Goal: Task Accomplishment & Management: Manage account settings

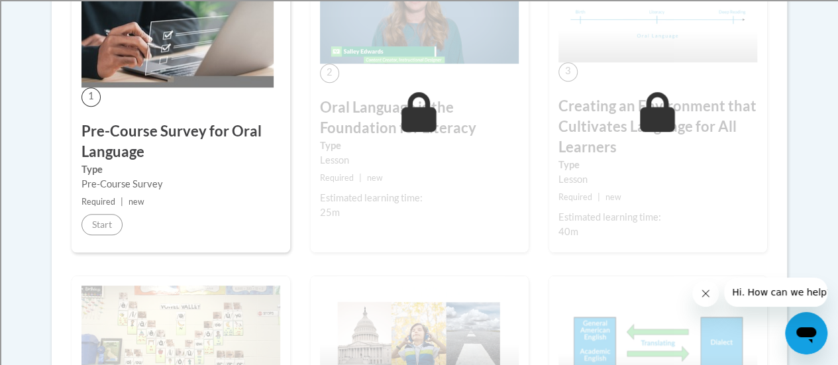
scroll to position [499, 0]
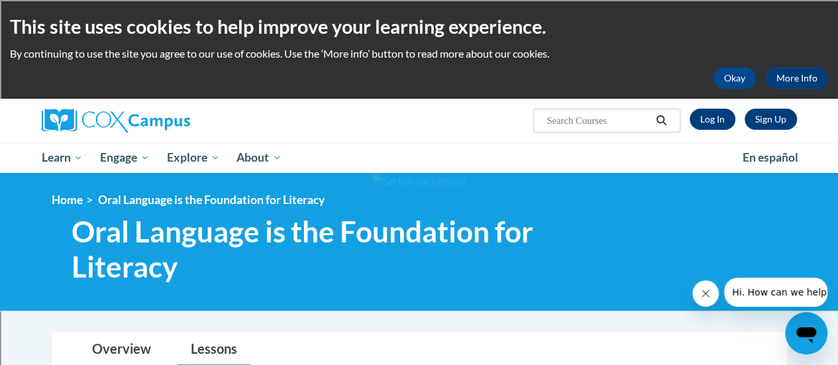
scroll to position [405, 0]
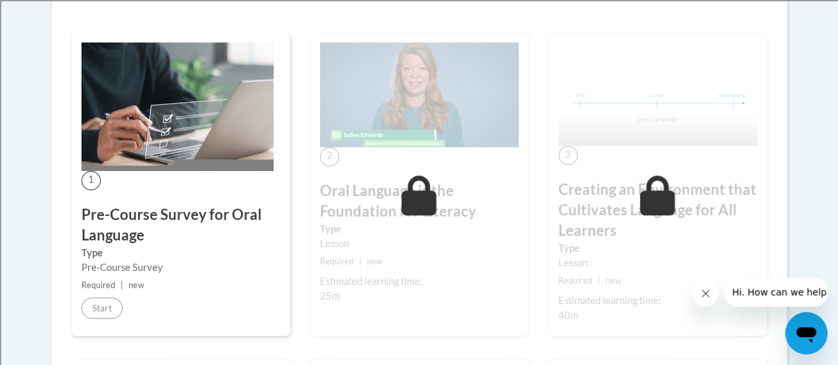
click at [715, 122] on img at bounding box center [657, 93] width 199 height 103
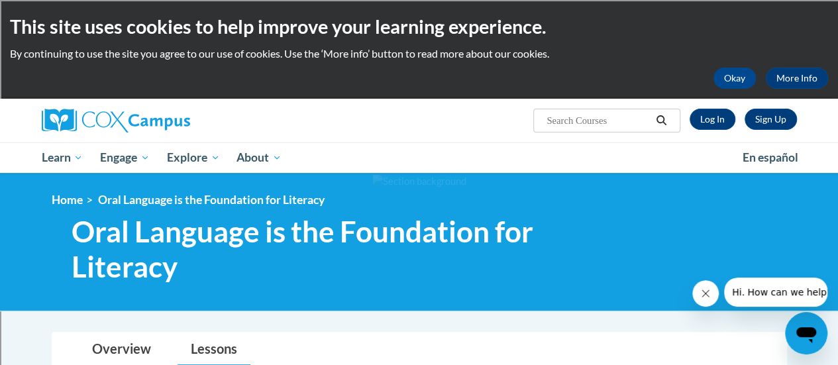
scroll to position [26, 0]
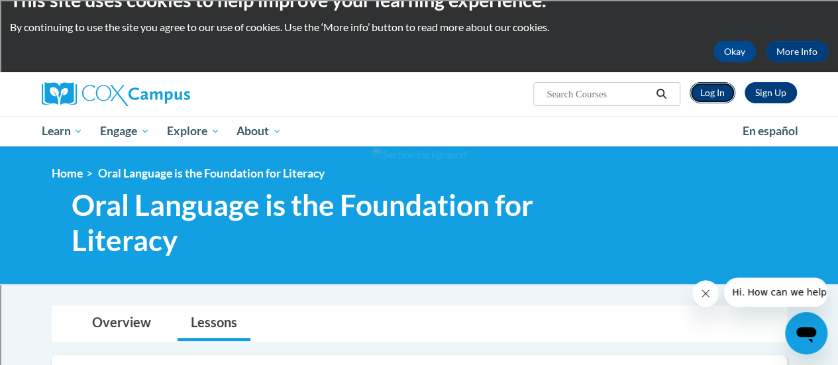
click at [704, 90] on link "Log In" at bounding box center [712, 92] width 46 height 21
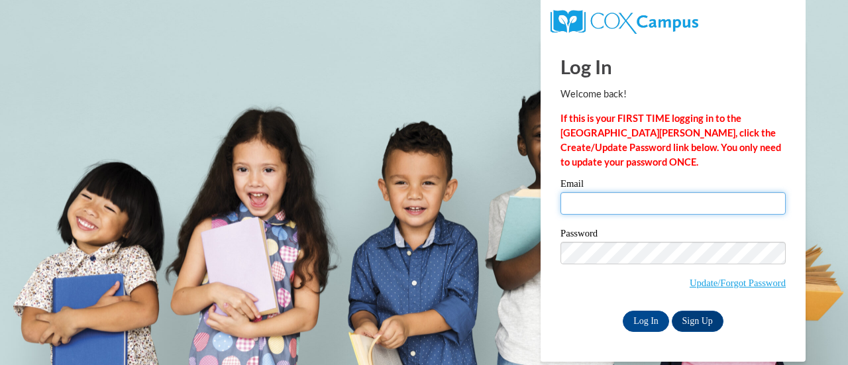
click at [624, 201] on input "Email" at bounding box center [672, 203] width 225 height 23
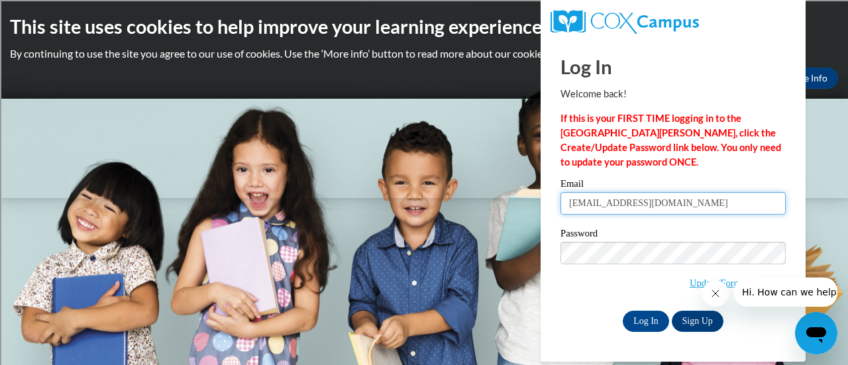
type input "zpenterman@wbsd-schools.org"
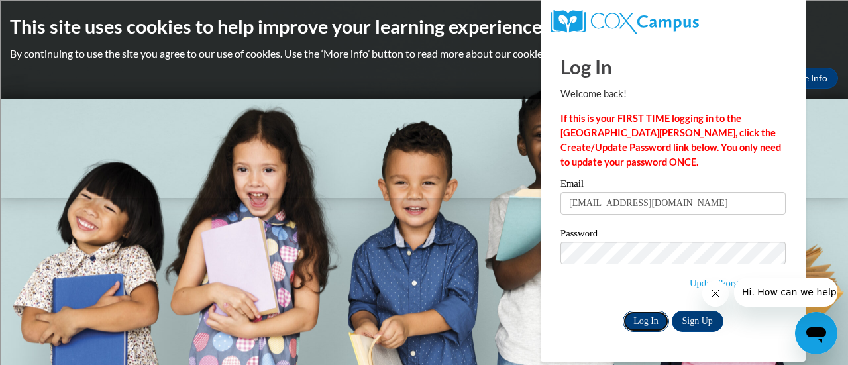
click at [644, 328] on input "Log In" at bounding box center [645, 321] width 46 height 21
click at [645, 317] on input "Log In" at bounding box center [645, 321] width 46 height 21
